Goal: Ask a question

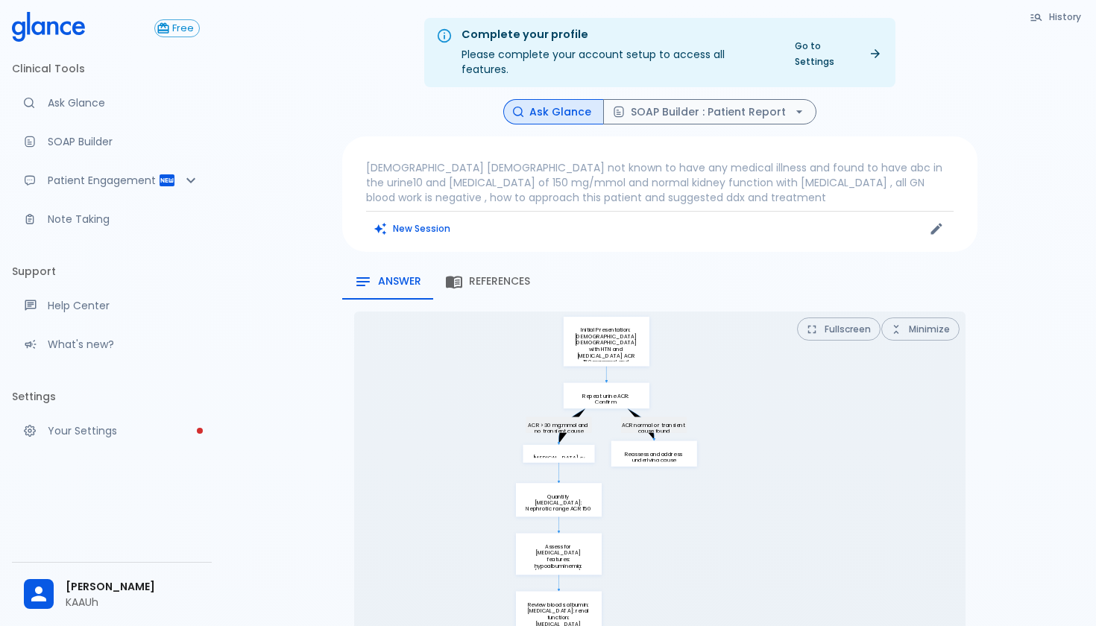
click at [720, 169] on p "31 years old male not known to have any medical illness and found to have abc i…" at bounding box center [660, 182] width 588 height 45
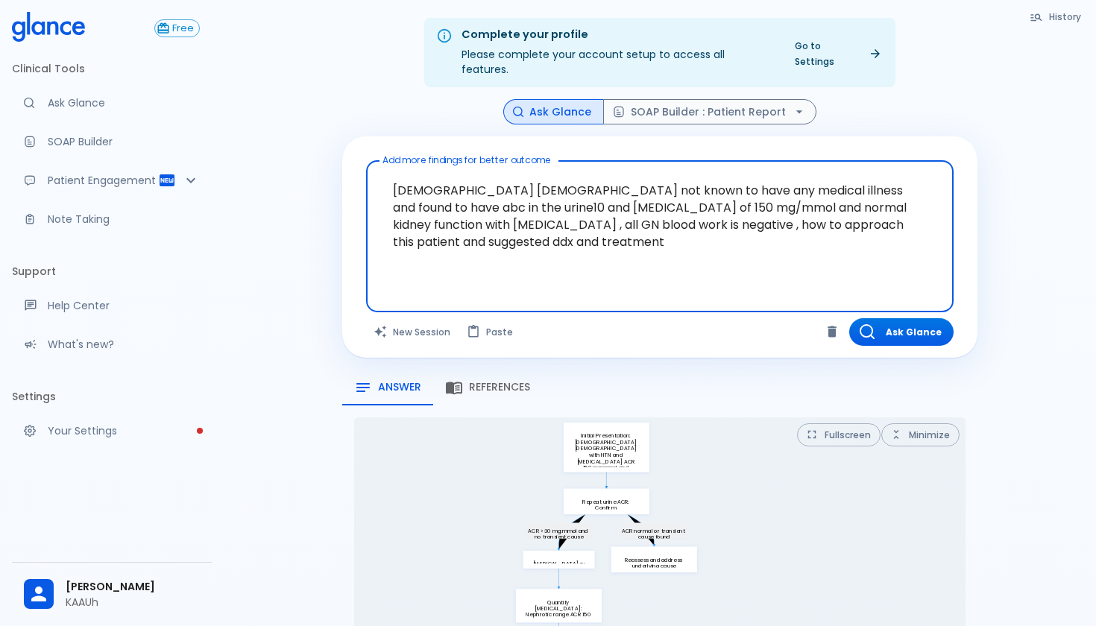
drag, startPoint x: 536, startPoint y: 239, endPoint x: 373, endPoint y: 155, distance: 183.4
click at [373, 160] on div "31 years old male not known to have any medical illness and found to have abc i…" at bounding box center [660, 236] width 588 height 152
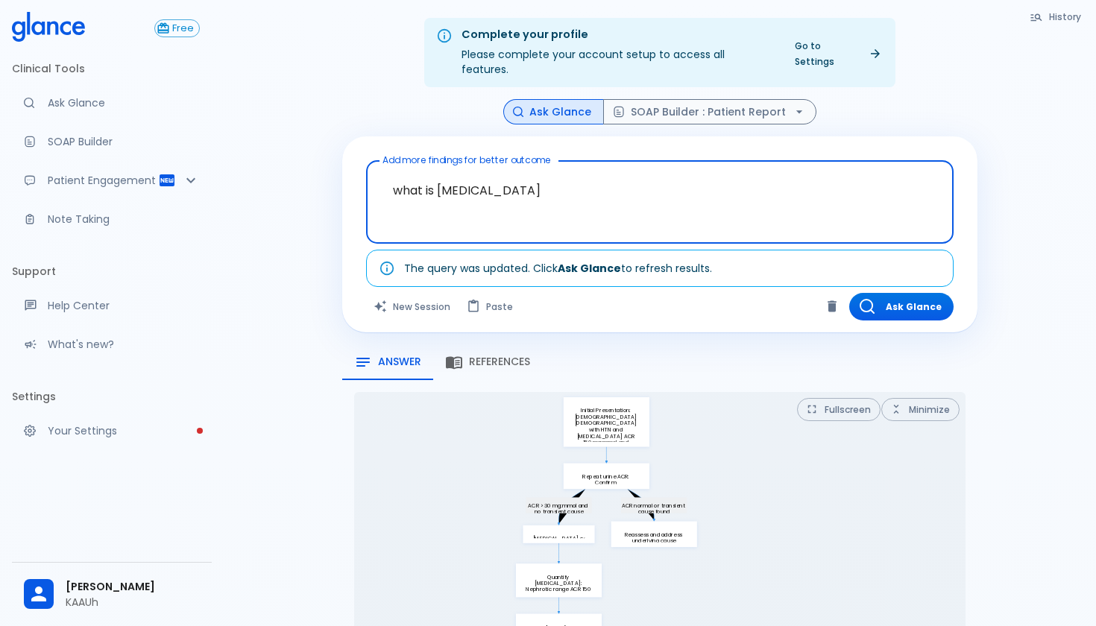
type textarea "what is [MEDICAL_DATA]"
click at [916, 306] on div "Add more findings for better outcome what is gaviscon x Add more findings for b…" at bounding box center [659, 234] width 635 height 196
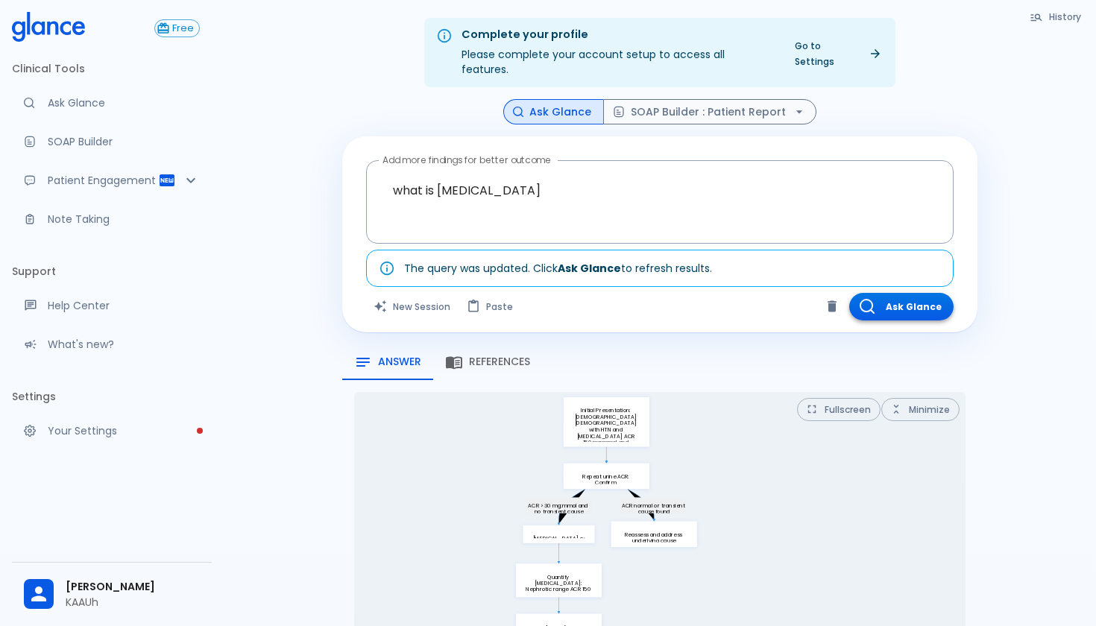
click at [913, 293] on button "Ask Glance" at bounding box center [901, 307] width 104 height 28
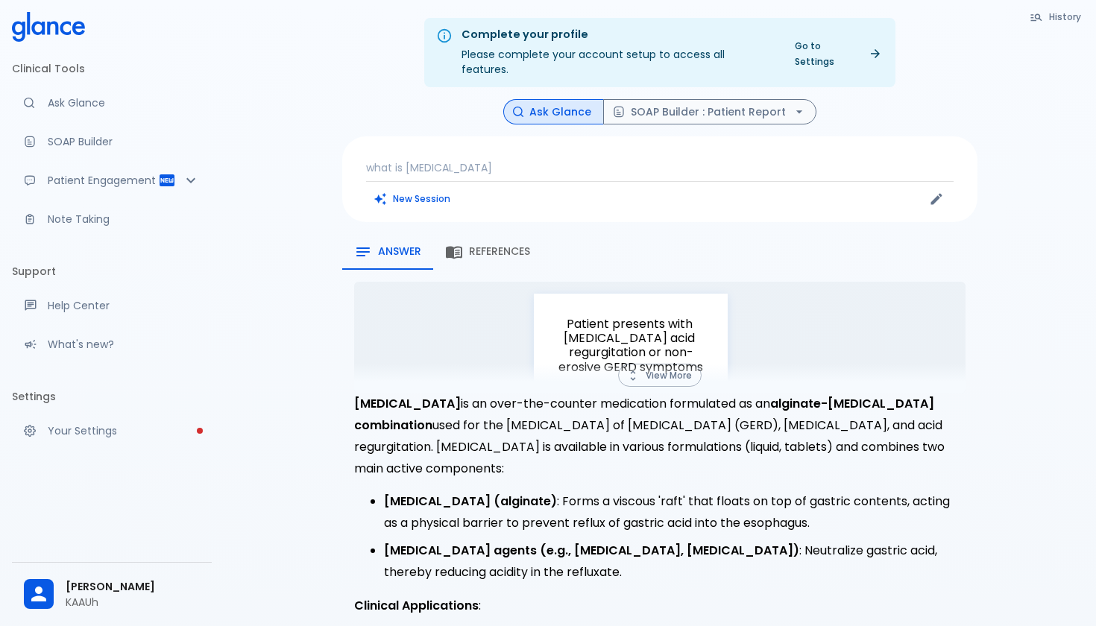
click at [487, 160] on p "what is [MEDICAL_DATA]" at bounding box center [660, 167] width 588 height 15
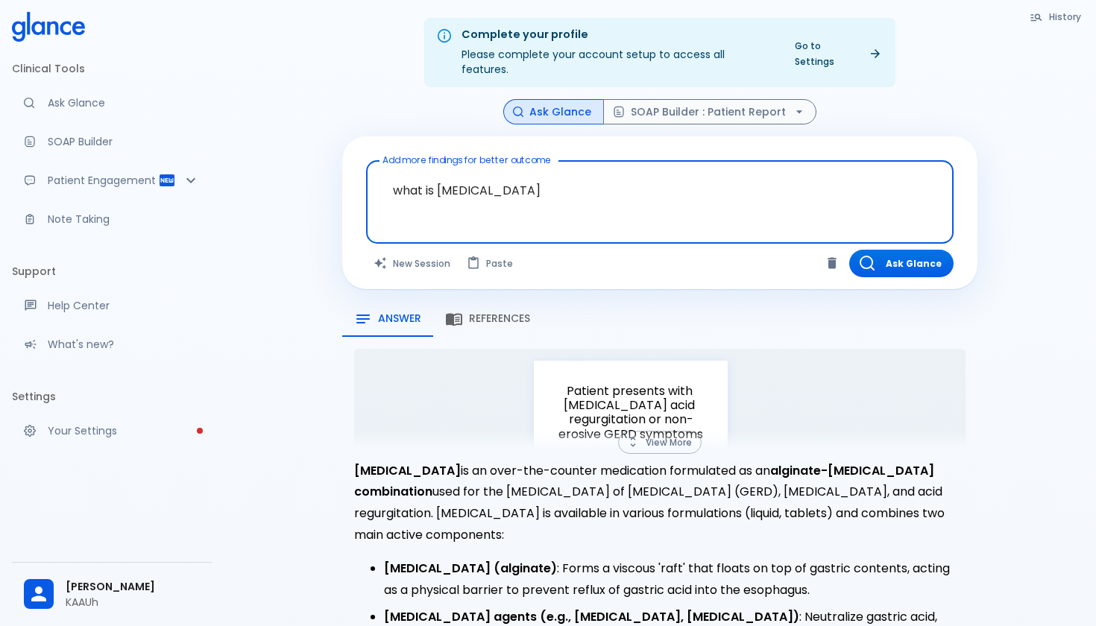
drag, startPoint x: 528, startPoint y: 177, endPoint x: 342, endPoint y: 177, distance: 185.7
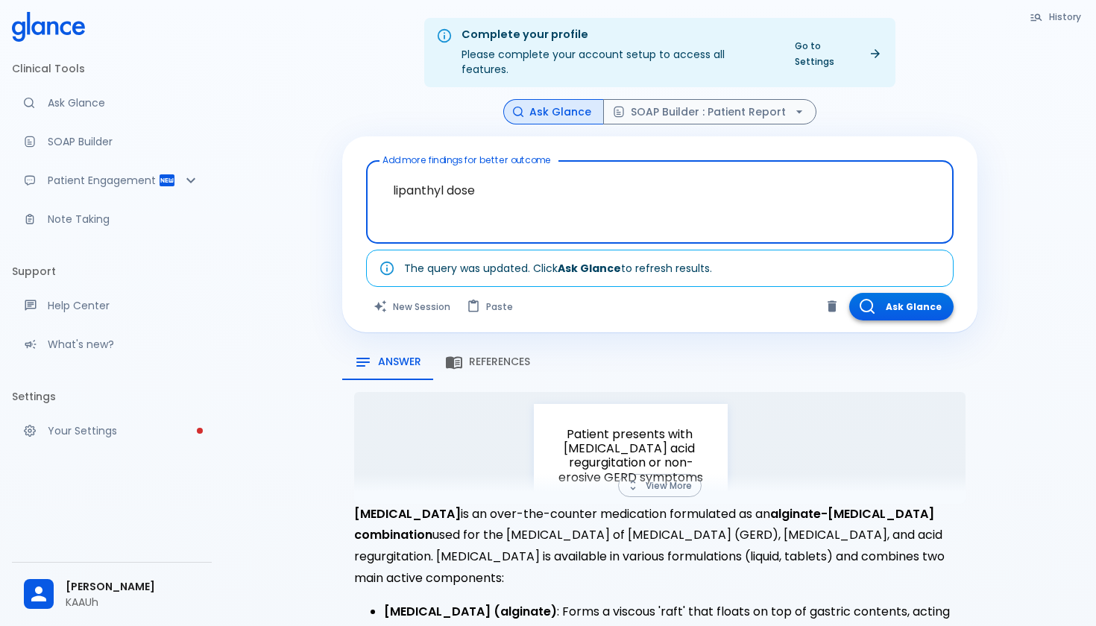
type textarea "lipanthyl dose"
click at [884, 303] on button "Ask Glance" at bounding box center [901, 307] width 104 height 28
